Goal: Navigation & Orientation: Find specific page/section

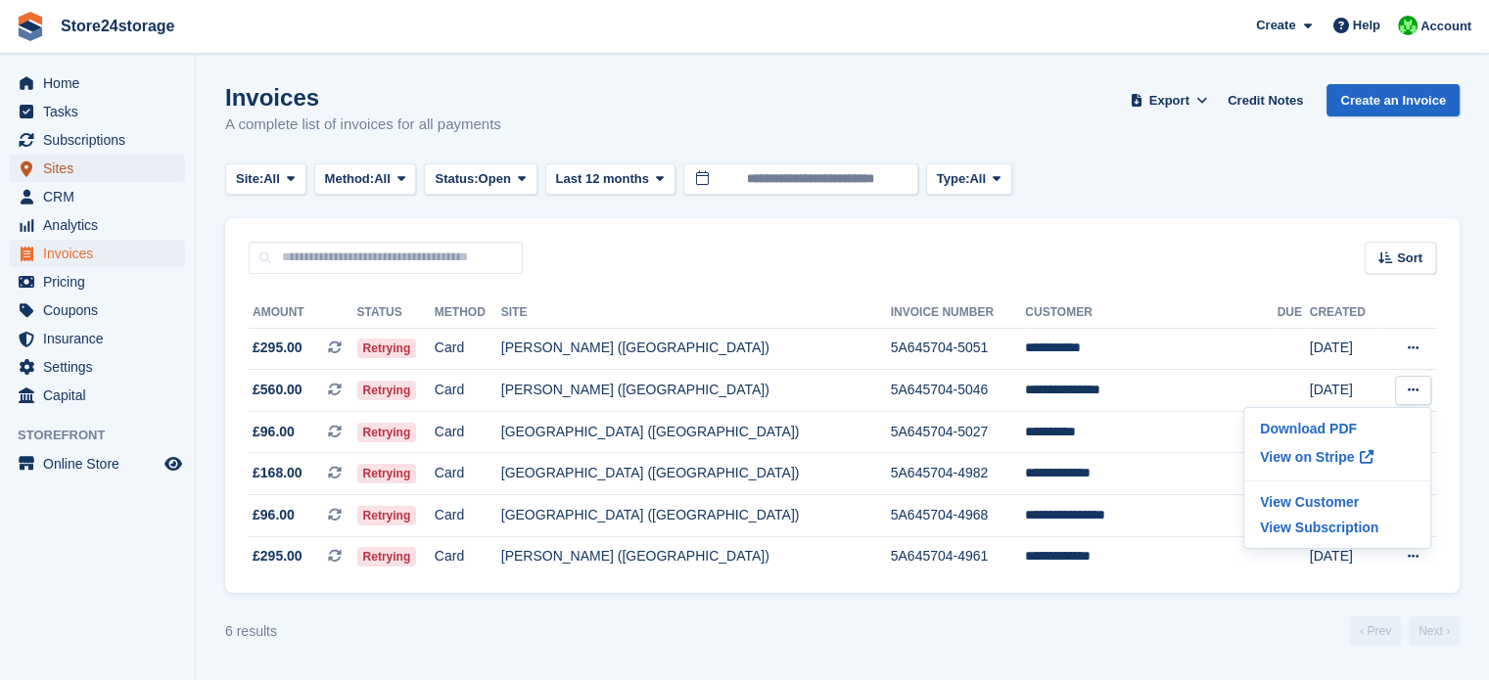
drag, startPoint x: 0, startPoint y: 0, endPoint x: 67, endPoint y: 170, distance: 182.9
click at [67, 170] on span "Sites" at bounding box center [101, 168] width 117 height 27
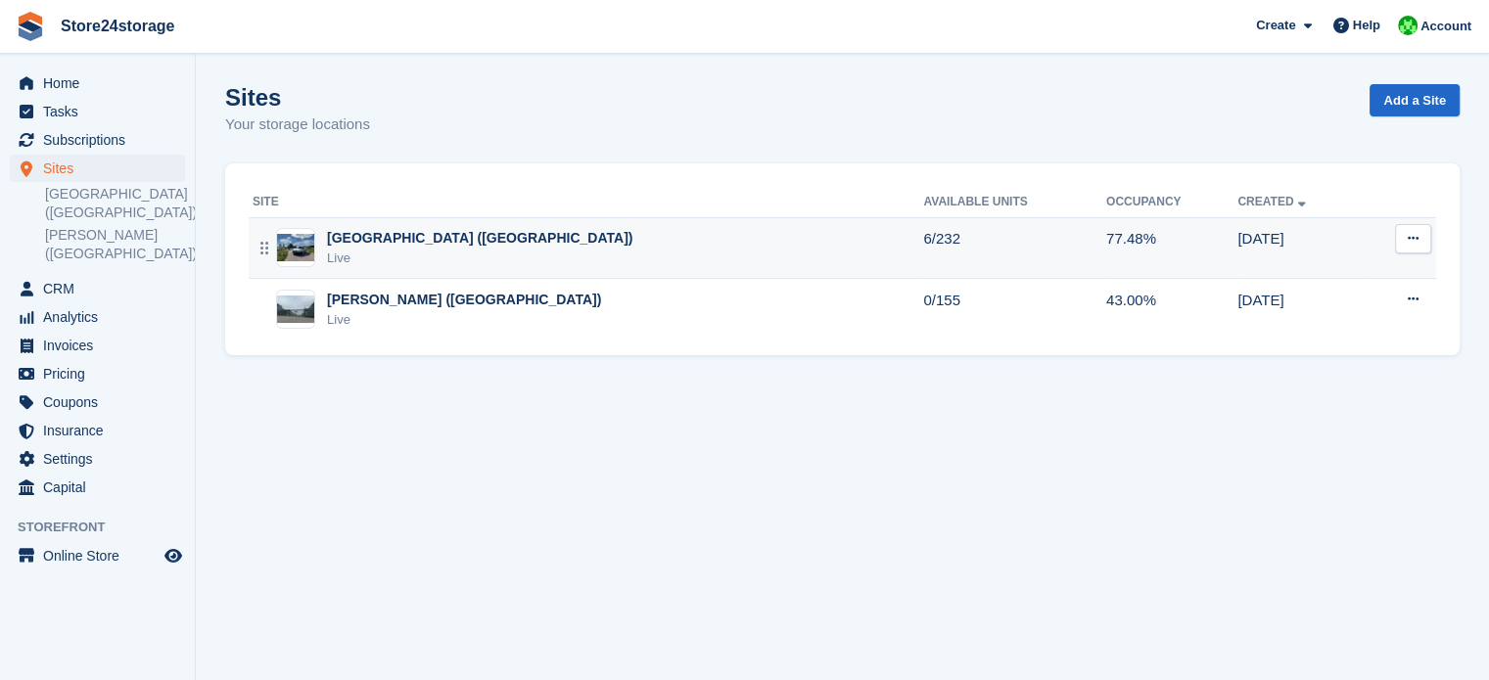
click at [384, 243] on div "[GEOGRAPHIC_DATA] ([GEOGRAPHIC_DATA])" at bounding box center [479, 238] width 305 height 21
